Goal: Check status: Check status

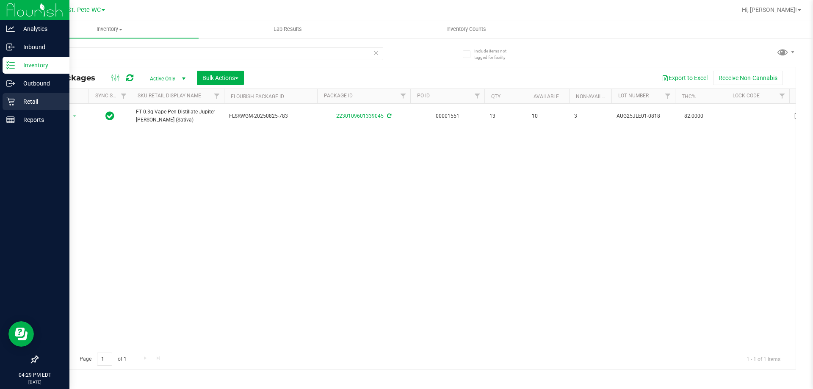
click at [1, 102] on link "Retail" at bounding box center [34, 102] width 69 height 18
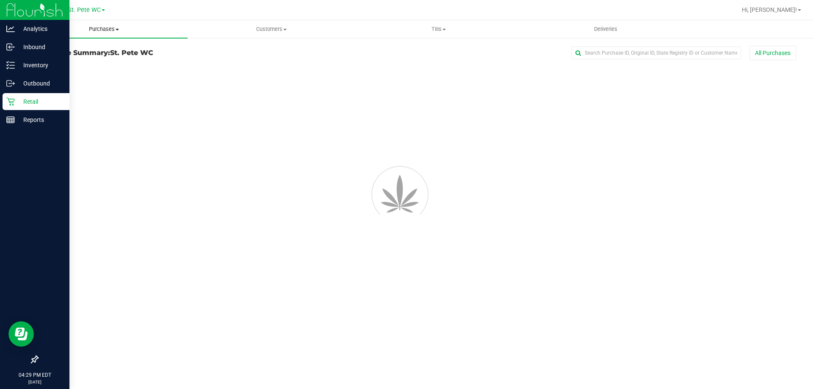
click at [119, 32] on span "Purchases" at bounding box center [103, 29] width 167 height 8
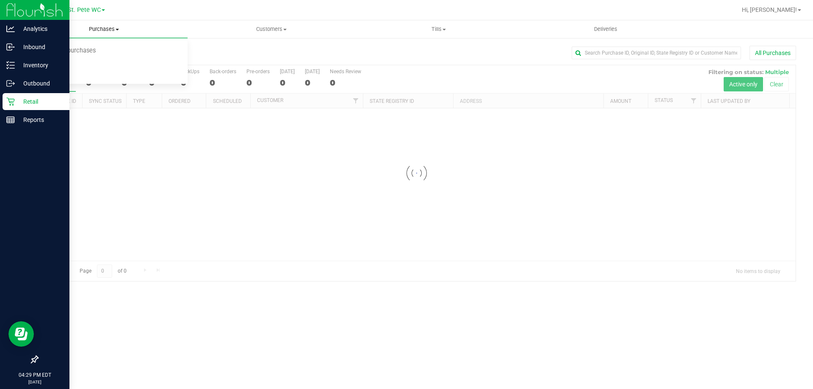
click at [80, 63] on li "Fulfillment" at bounding box center [103, 61] width 167 height 10
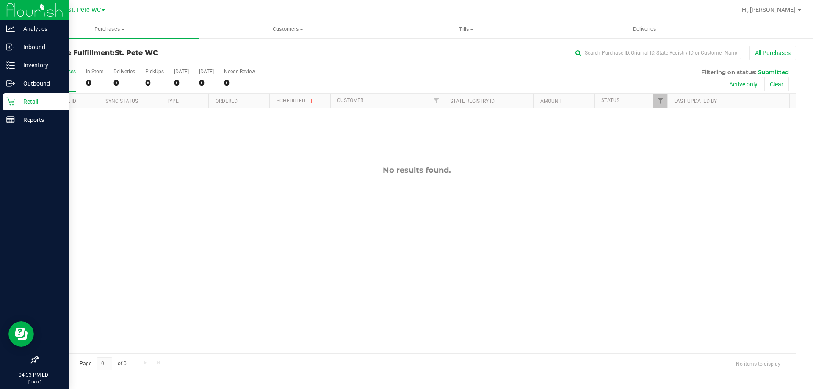
click at [22, 63] on div "Purchase Fulfillment: St. [PERSON_NAME] WC All Purchases All Purchases 0 In Sto…" at bounding box center [416, 209] width 792 height 345
click at [19, 63] on p "Inventory" at bounding box center [40, 65] width 51 height 10
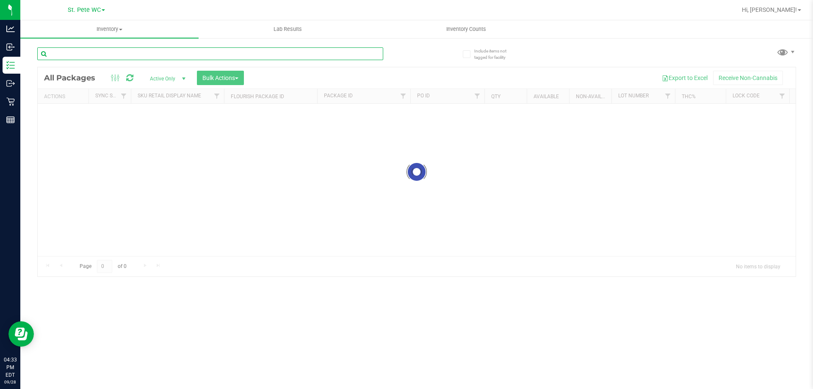
click at [100, 56] on input "text" at bounding box center [210, 53] width 346 height 13
paste input "FT 3.5g Cannabis Flower Animal [PERSON_NAME] (Indica)"
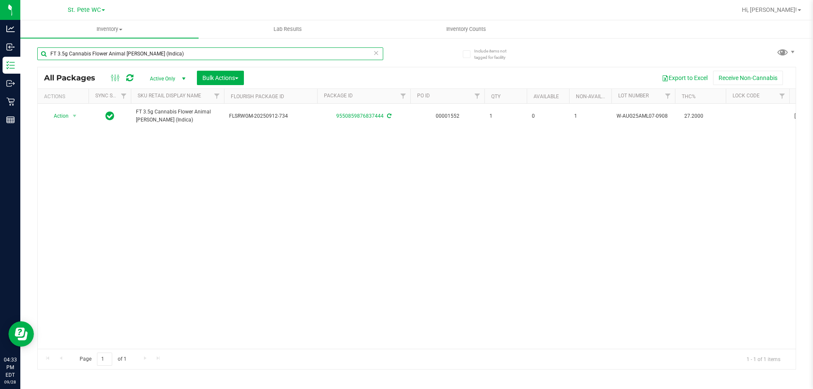
click at [128, 54] on input "FT 3.5g Cannabis Flower Animal [PERSON_NAME] (Indica)" at bounding box center [210, 53] width 346 height 13
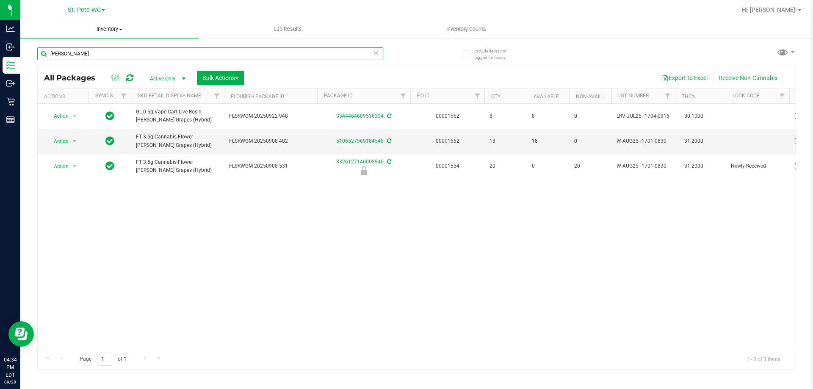
type input "[PERSON_NAME]"
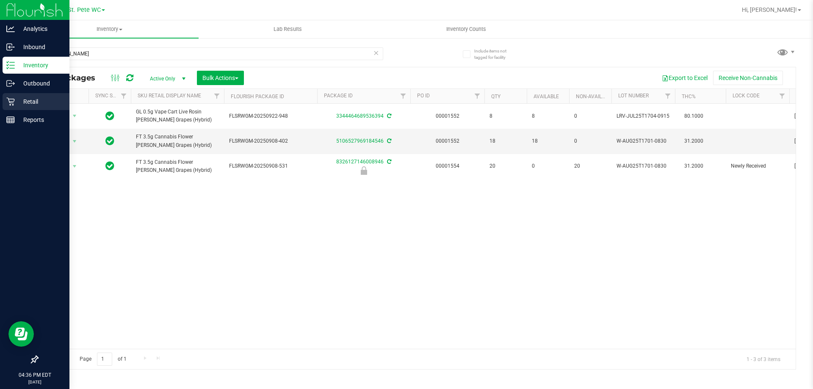
click at [18, 102] on p "Retail" at bounding box center [40, 101] width 51 height 10
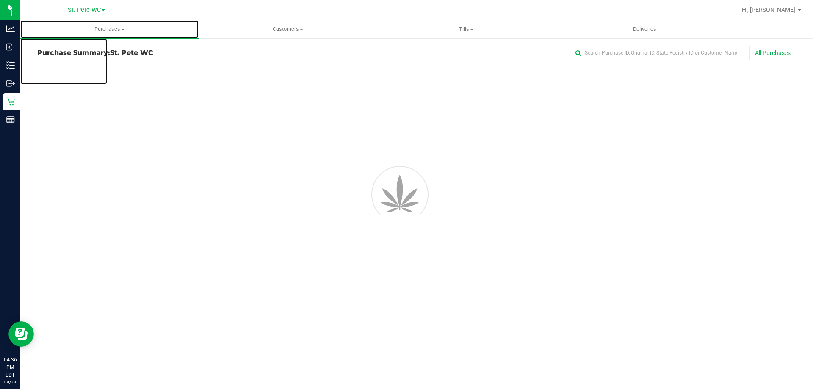
click at [100, 33] on uib-tab-heading "Purchases Summary of purchases Fulfillment All purchases" at bounding box center [109, 29] width 178 height 18
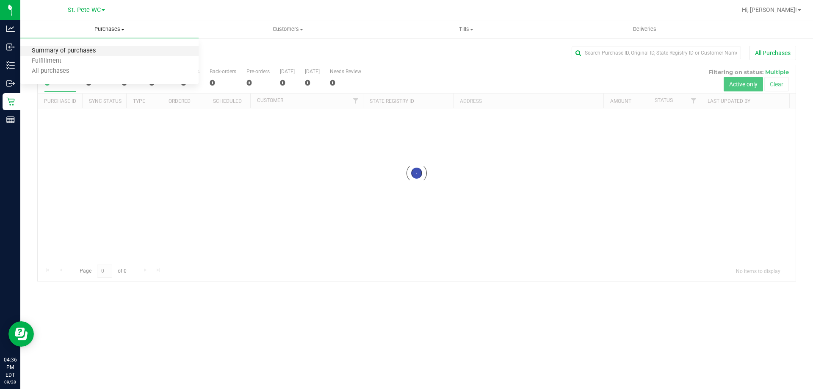
click at [98, 51] on span "Summary of purchases" at bounding box center [63, 50] width 87 height 7
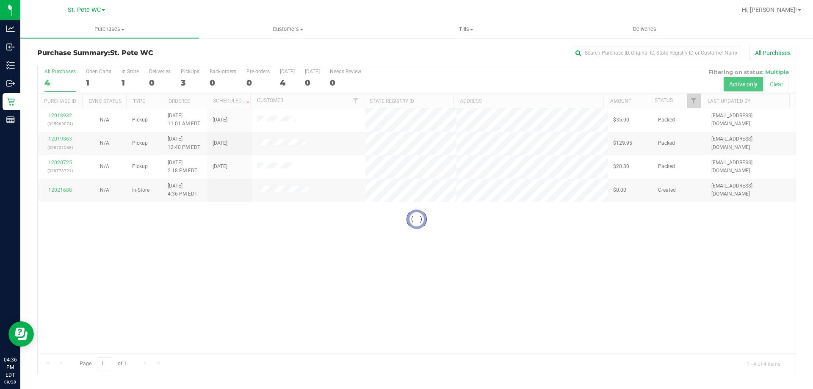
click at [126, 38] on link "Purchases Summary of purchases Fulfillment All purchases" at bounding box center [109, 29] width 178 height 18
click at [125, 34] on uib-tab-heading "Purchases Summary of purchases Fulfillment All purchases" at bounding box center [109, 29] width 178 height 18
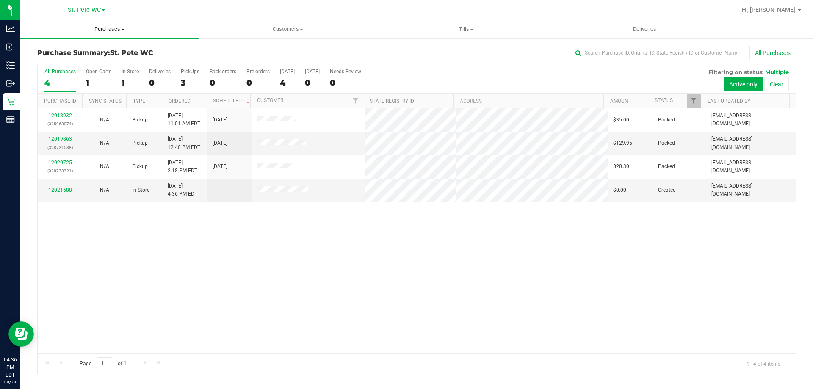
click at [122, 30] on span at bounding box center [122, 30] width 3 height 2
click at [106, 67] on li "All purchases" at bounding box center [109, 71] width 178 height 10
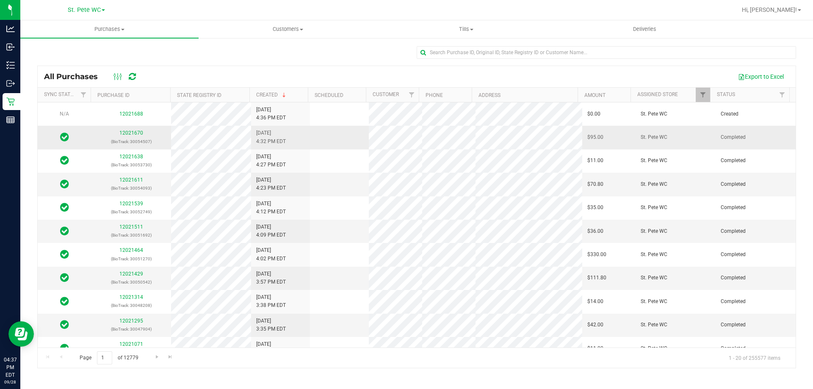
click at [117, 134] on div "12021670 (BioTrack: 30054507)" at bounding box center [131, 137] width 70 height 16
click at [118, 134] on div "12021670 (BioTrack: 30054507)" at bounding box center [131, 137] width 70 height 16
click at [123, 133] on link "12021670" at bounding box center [131, 133] width 24 height 6
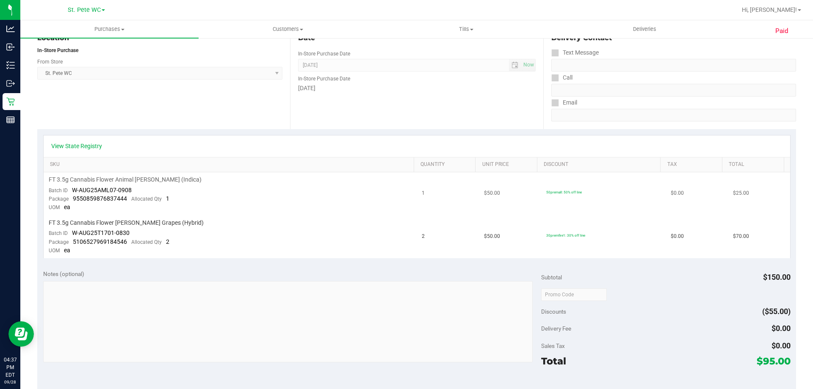
scroll to position [296, 0]
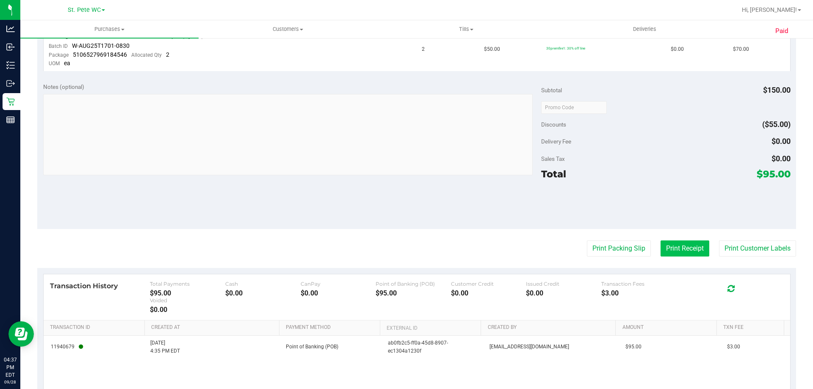
click at [674, 251] on button "Print Receipt" at bounding box center [684, 248] width 49 height 16
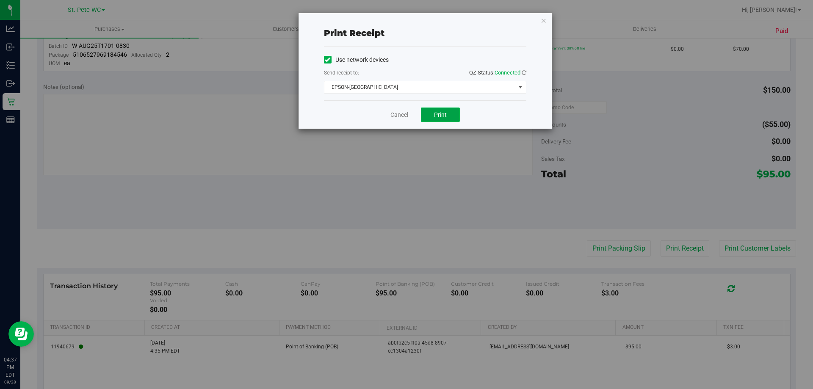
click at [437, 116] on span "Print" at bounding box center [440, 114] width 13 height 7
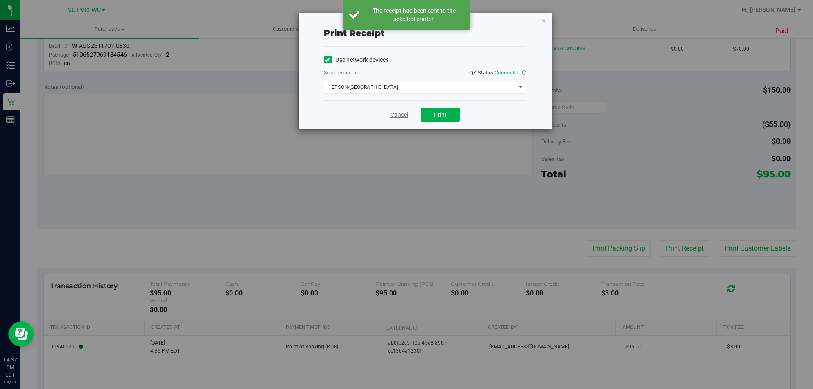
click at [393, 113] on link "Cancel" at bounding box center [399, 114] width 18 height 9
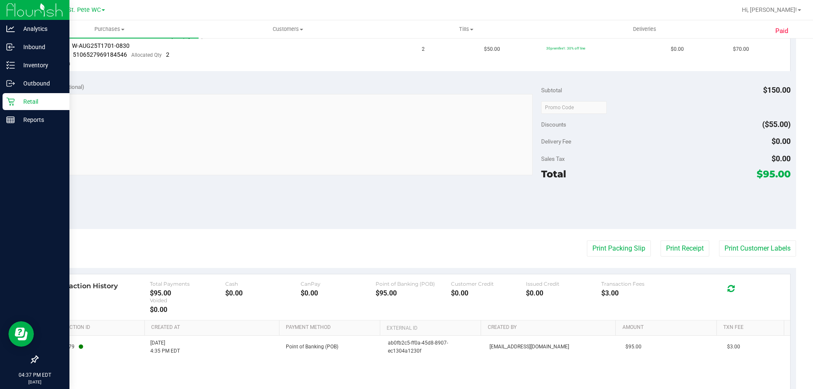
click at [0, 93] on link "Retail" at bounding box center [34, 102] width 69 height 18
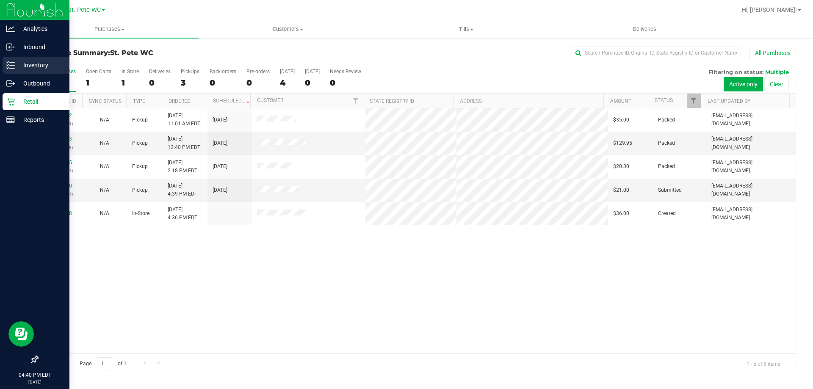
click at [24, 61] on p "Inventory" at bounding box center [40, 65] width 51 height 10
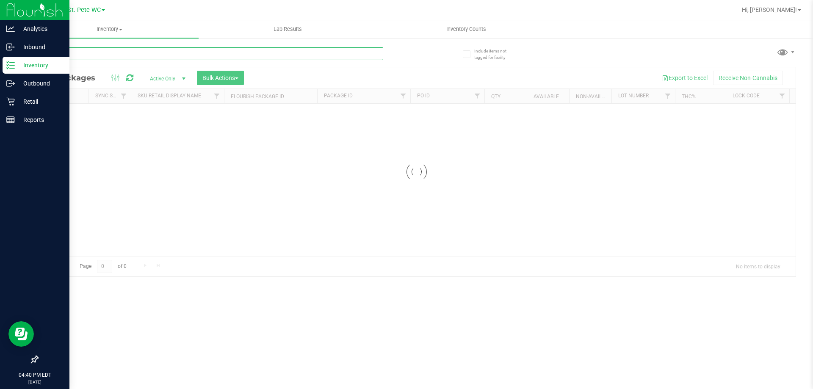
click at [86, 52] on input "text" at bounding box center [210, 53] width 346 height 13
type input "lmz"
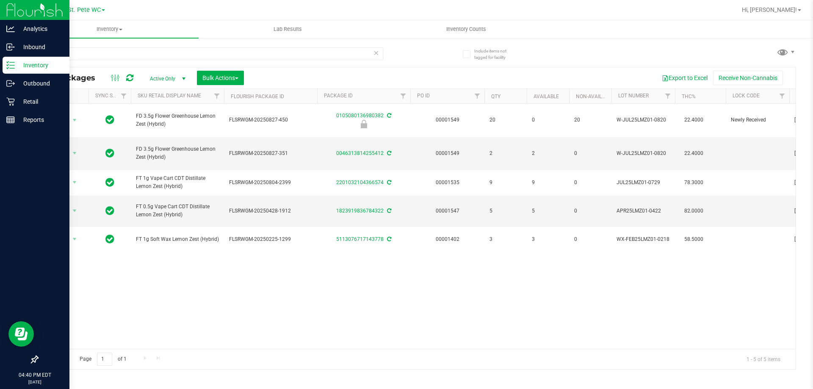
click at [207, 260] on div "Action Action Edit attributes Global inventory Locate package Package audit log…" at bounding box center [417, 226] width 758 height 245
click at [12, 99] on icon at bounding box center [10, 101] width 8 height 8
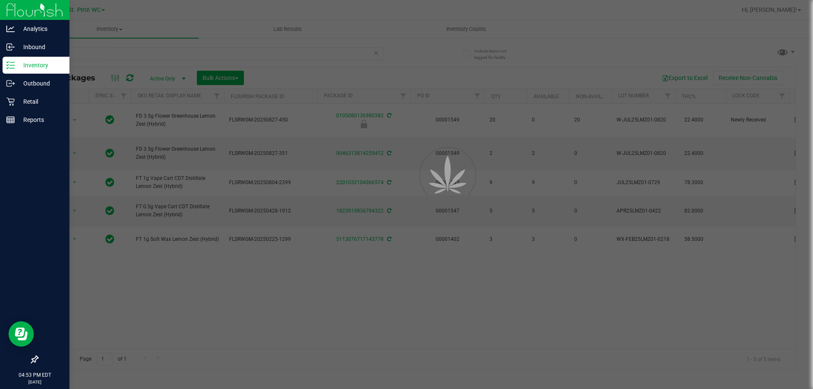
click at [134, 30] on div at bounding box center [406, 194] width 813 height 389
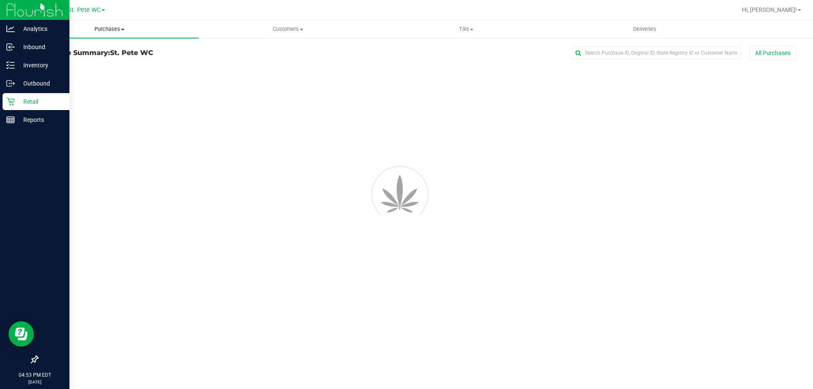
click at [135, 30] on span "Purchases" at bounding box center [109, 29] width 178 height 8
click at [101, 63] on li "Fulfillment" at bounding box center [109, 61] width 178 height 10
